Goal: Task Accomplishment & Management: Use online tool/utility

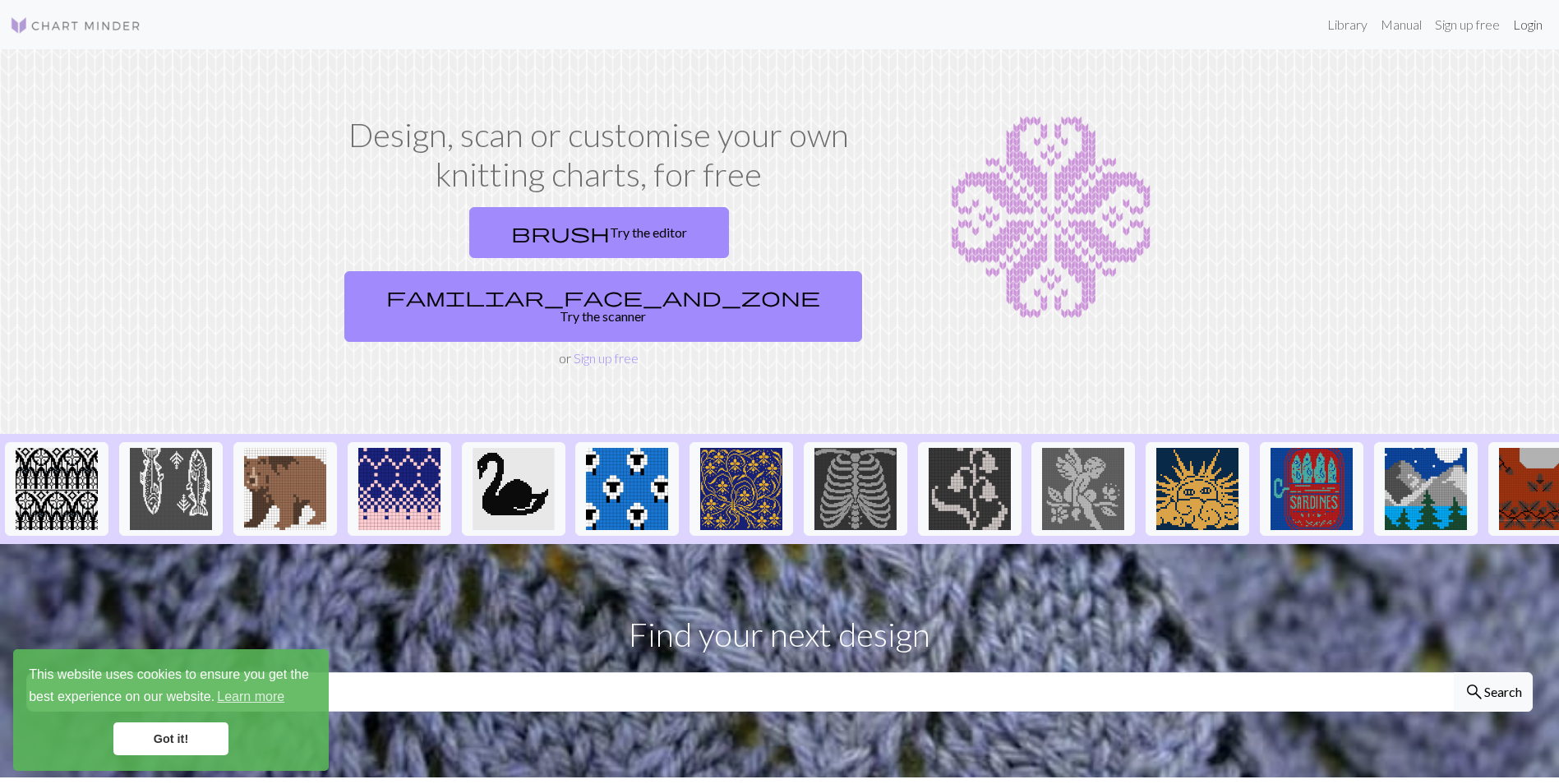
click at [1531, 24] on link "Login" at bounding box center [1527, 24] width 43 height 33
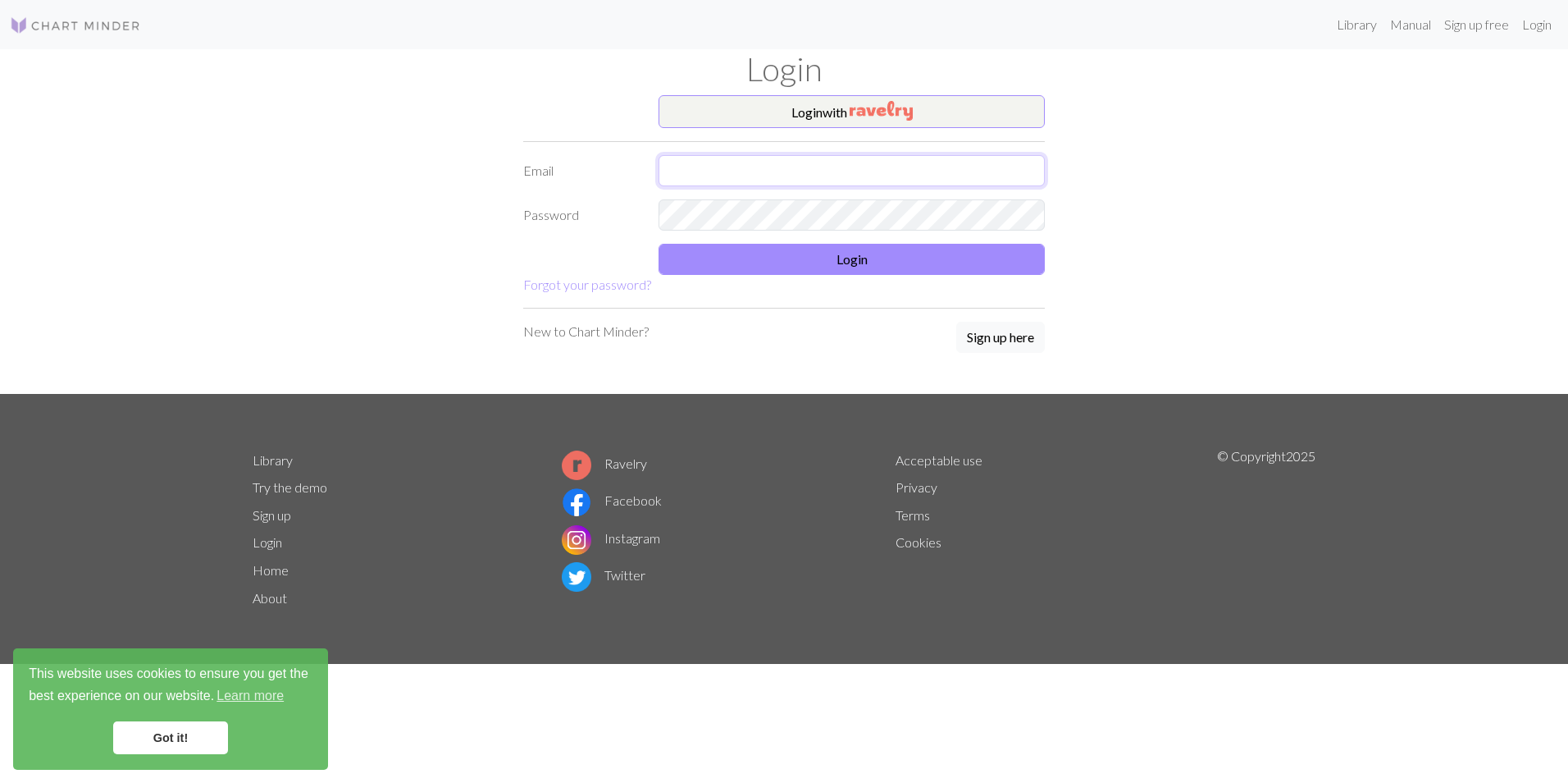
click at [742, 174] on input "text" at bounding box center [851, 170] width 386 height 31
type input "[PERSON_NAME][EMAIL_ADDRESS][DOMAIN_NAME]"
click at [779, 251] on button "Login" at bounding box center [851, 259] width 386 height 31
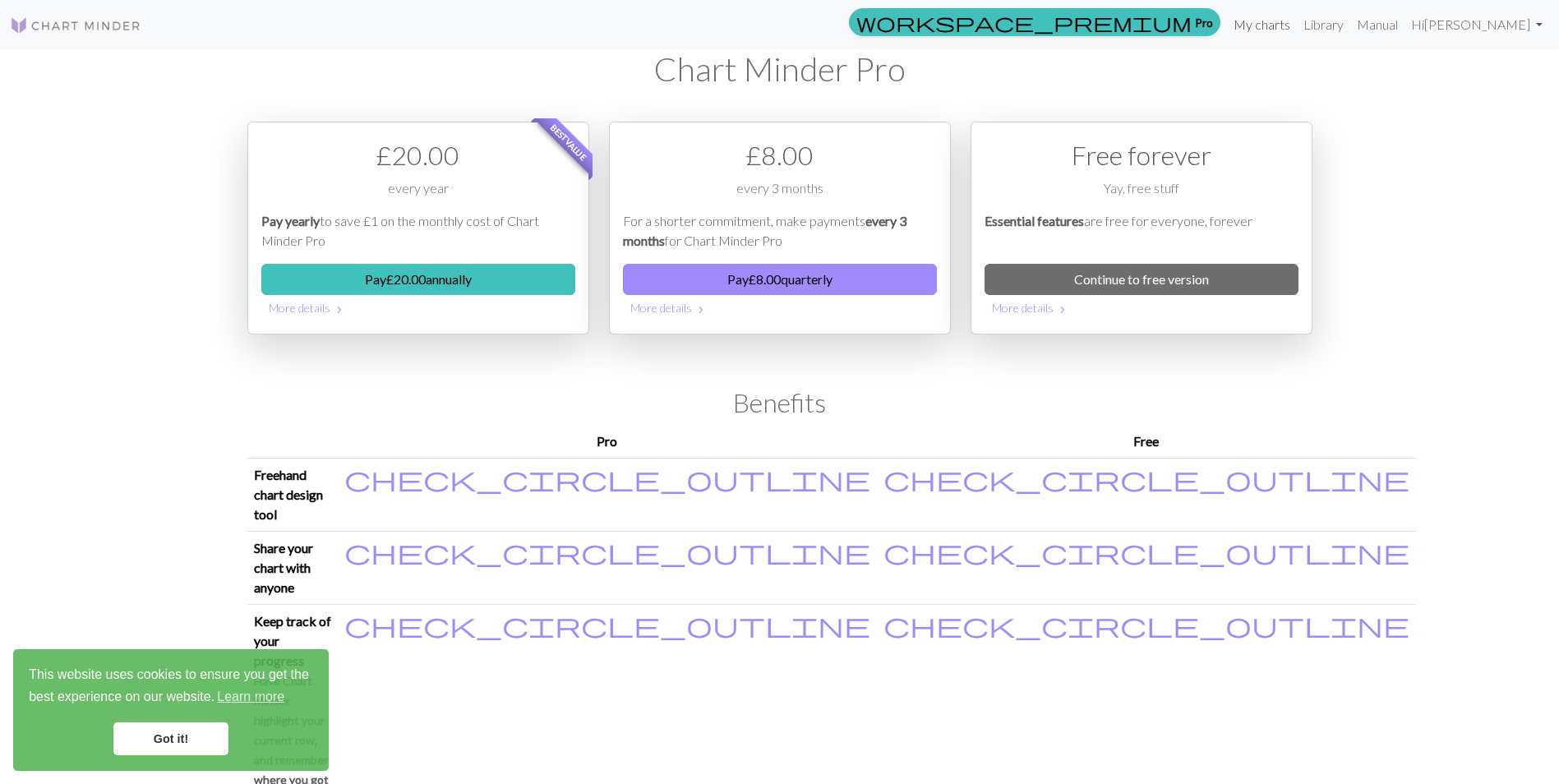
click at [1296, 26] on link "My charts" at bounding box center [1262, 24] width 70 height 33
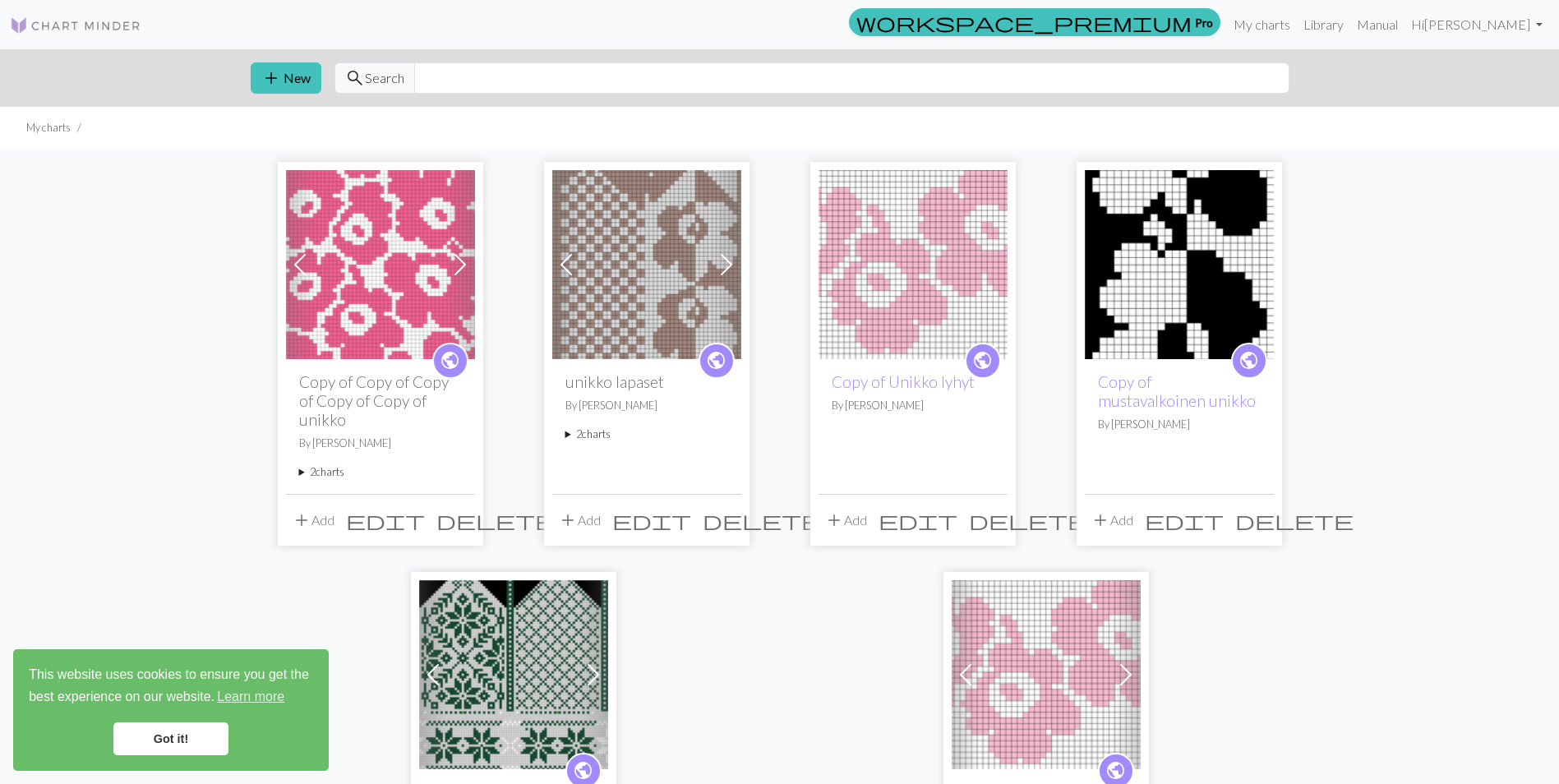
click at [362, 290] on img at bounding box center [381, 264] width 189 height 189
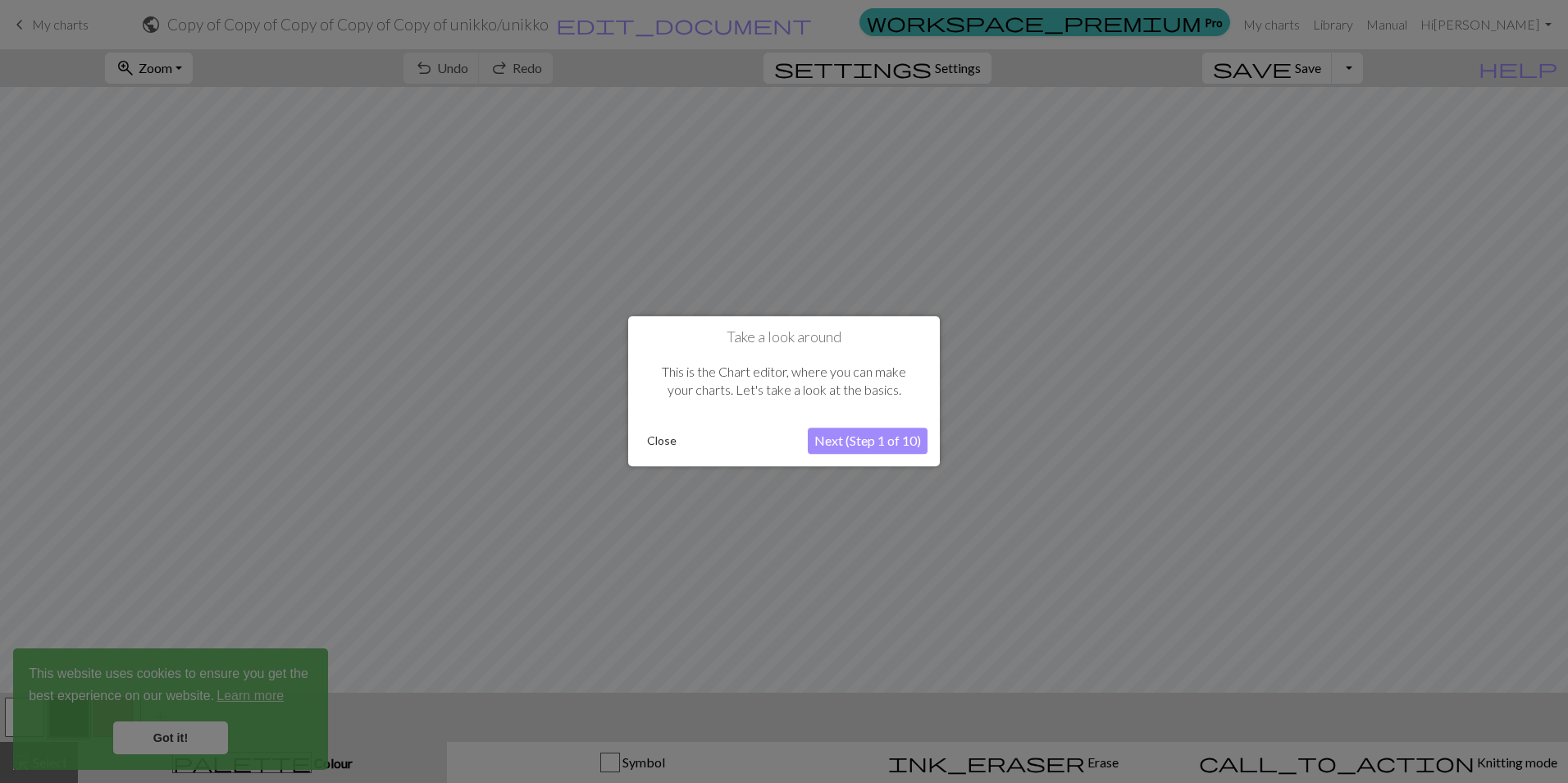
click at [657, 437] on button "Close" at bounding box center [662, 441] width 43 height 24
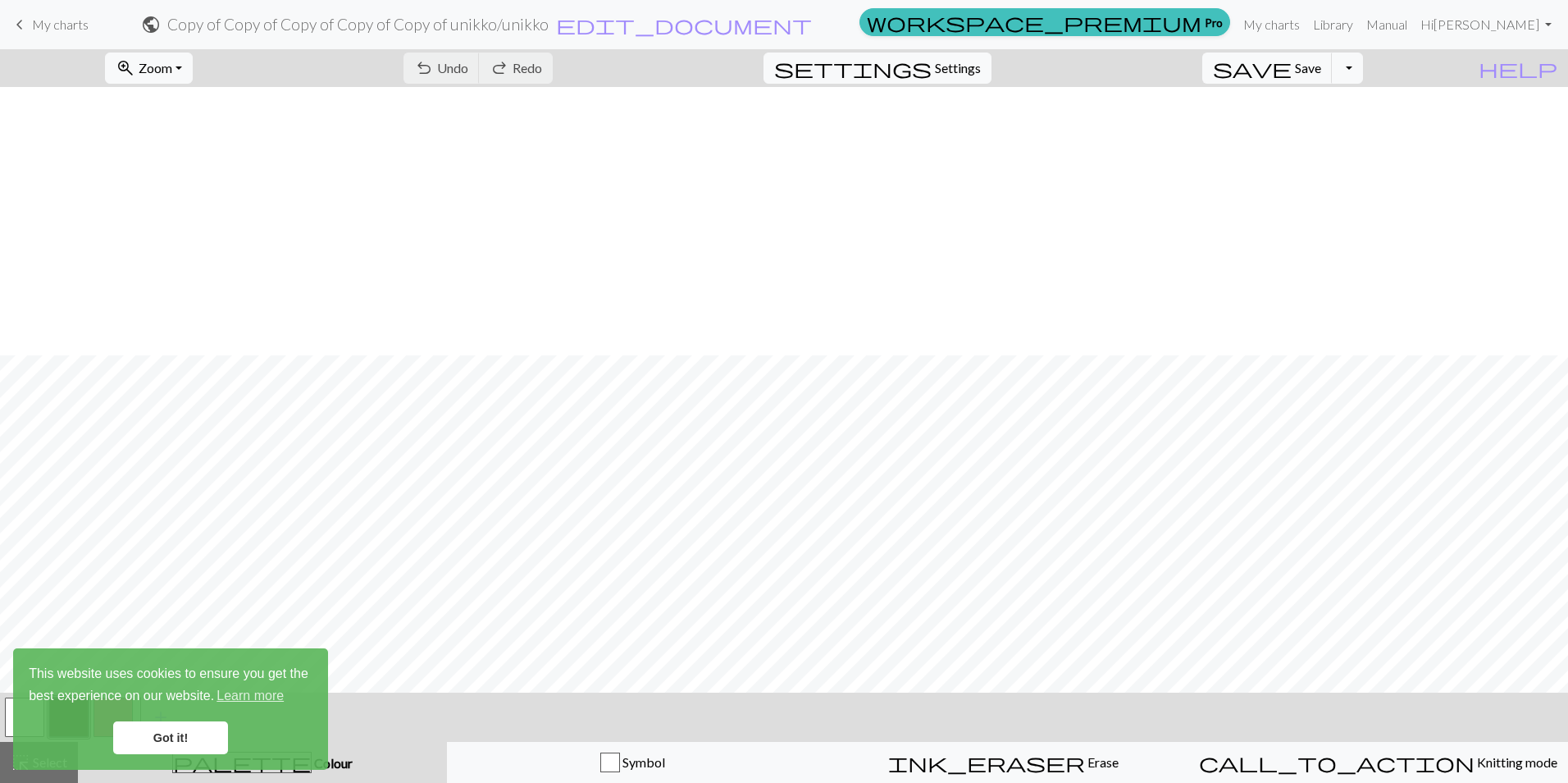
scroll to position [268, 0]
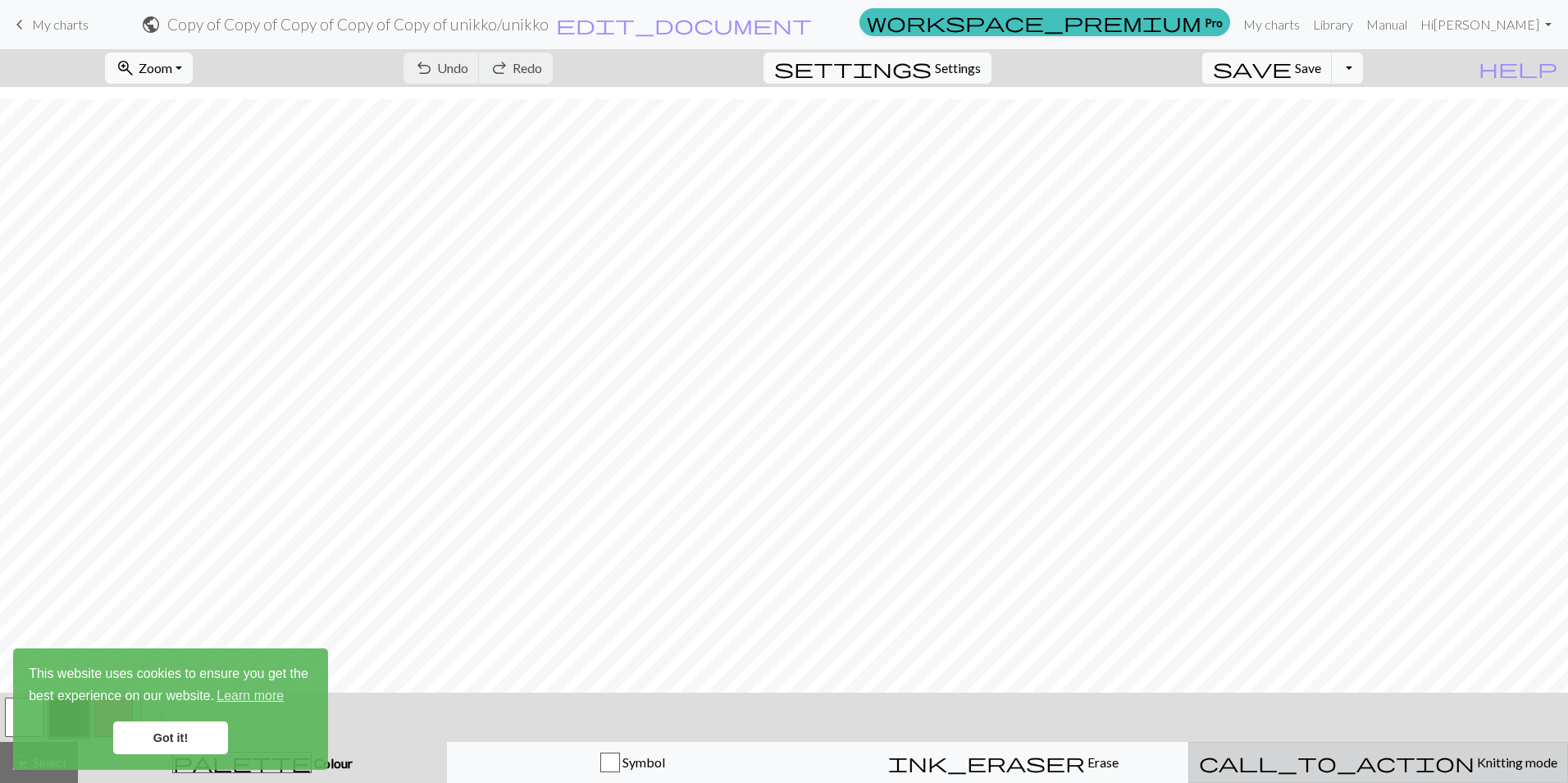
click at [1475, 764] on span "Knitting mode" at bounding box center [1516, 762] width 83 height 16
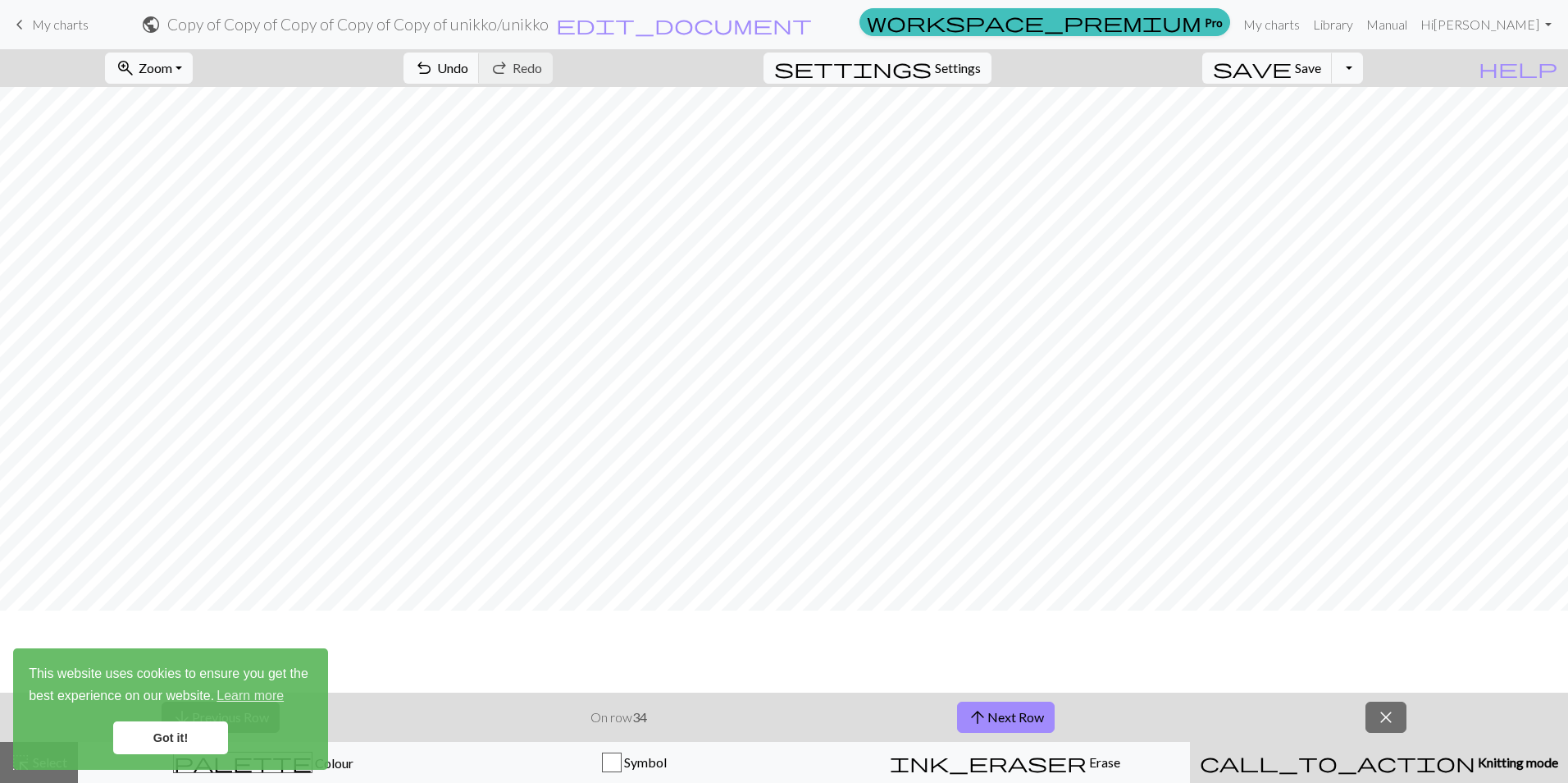
scroll to position [82, 0]
